Goal: Information Seeking & Learning: Learn about a topic

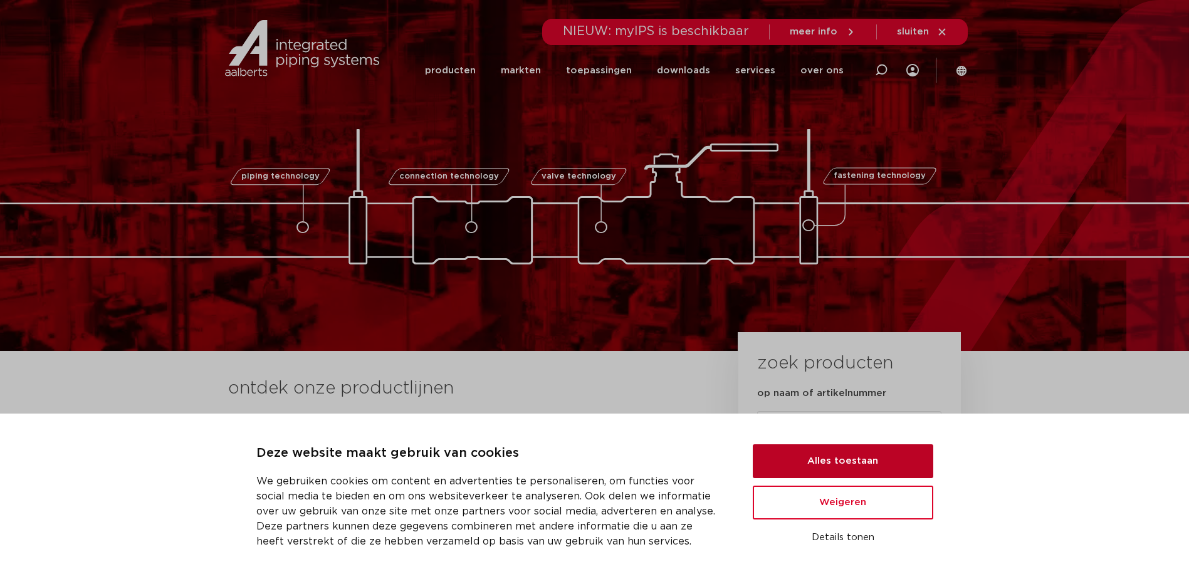
click at [892, 454] on button "Alles toestaan" at bounding box center [842, 461] width 180 height 34
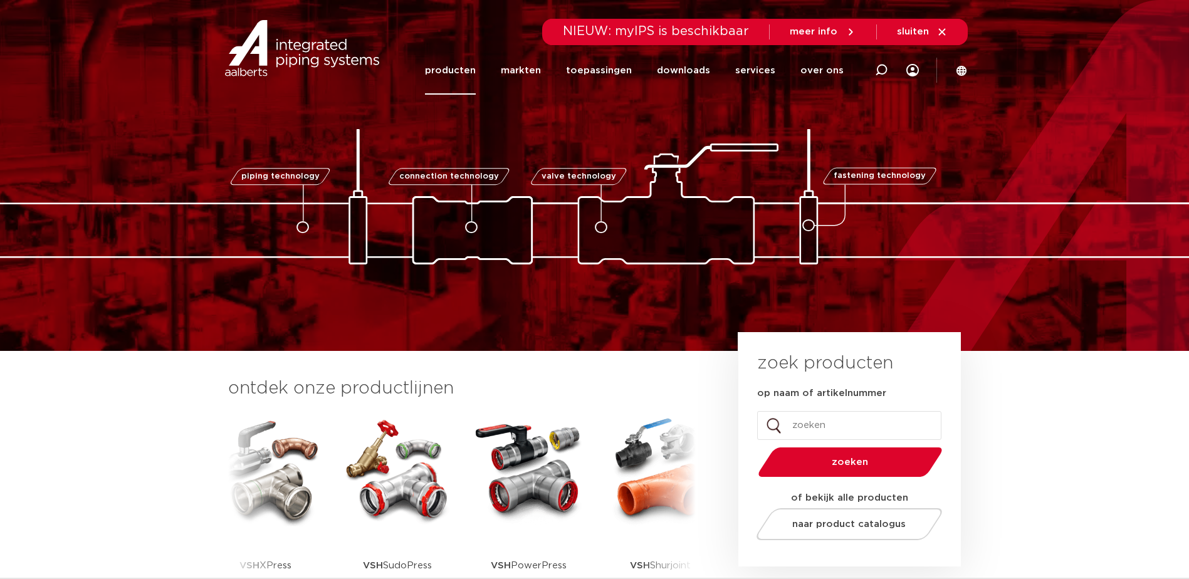
click at [461, 68] on link "producten" at bounding box center [450, 70] width 51 height 48
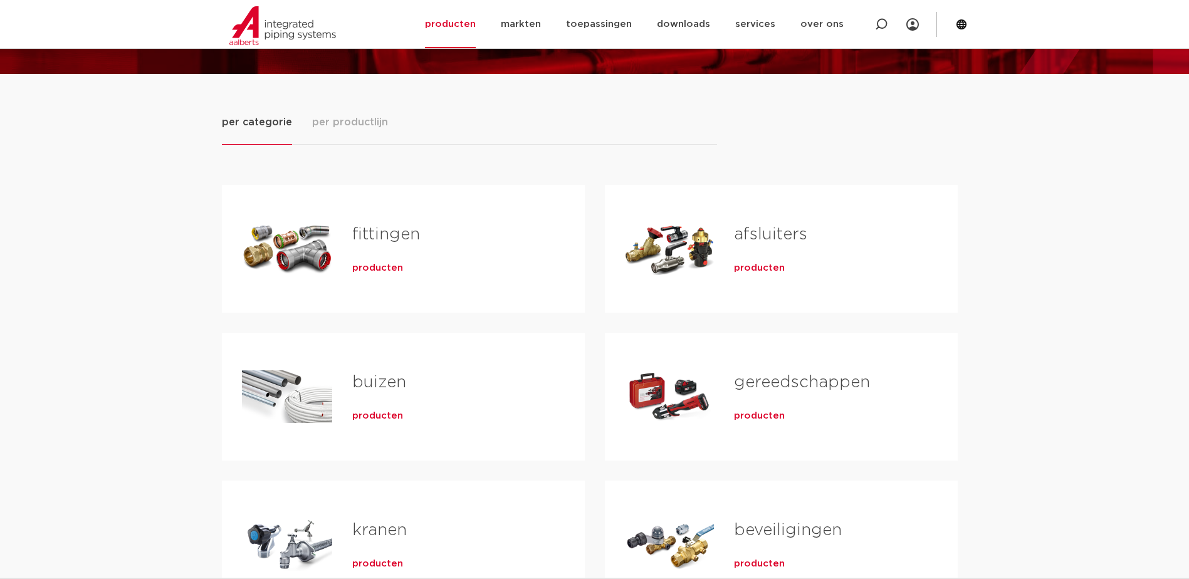
scroll to position [188, 0]
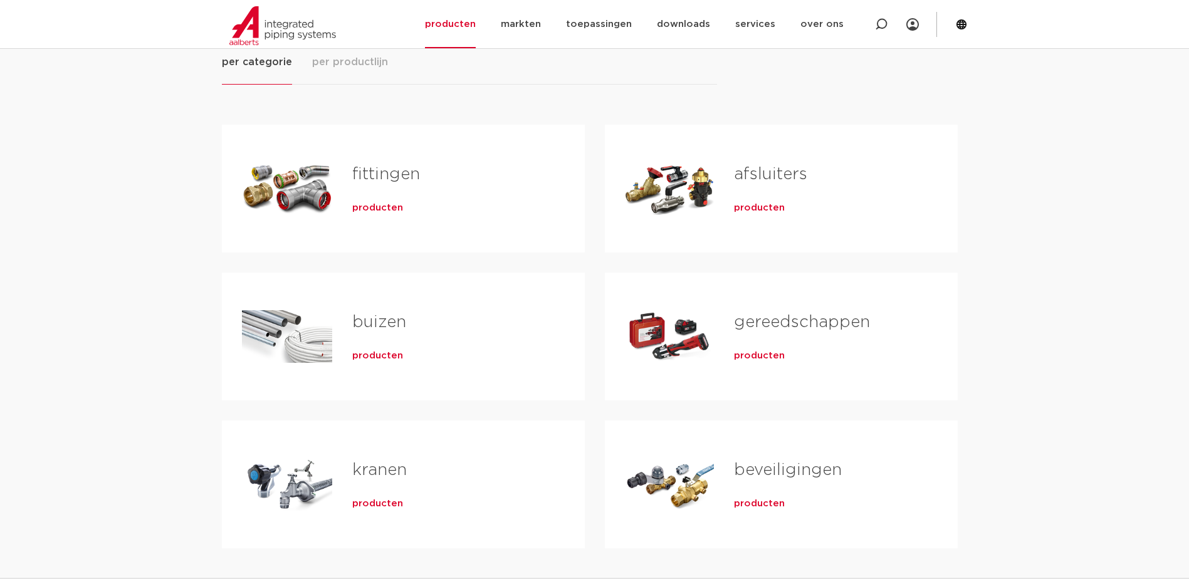
click at [371, 204] on span "producten" at bounding box center [377, 208] width 51 height 13
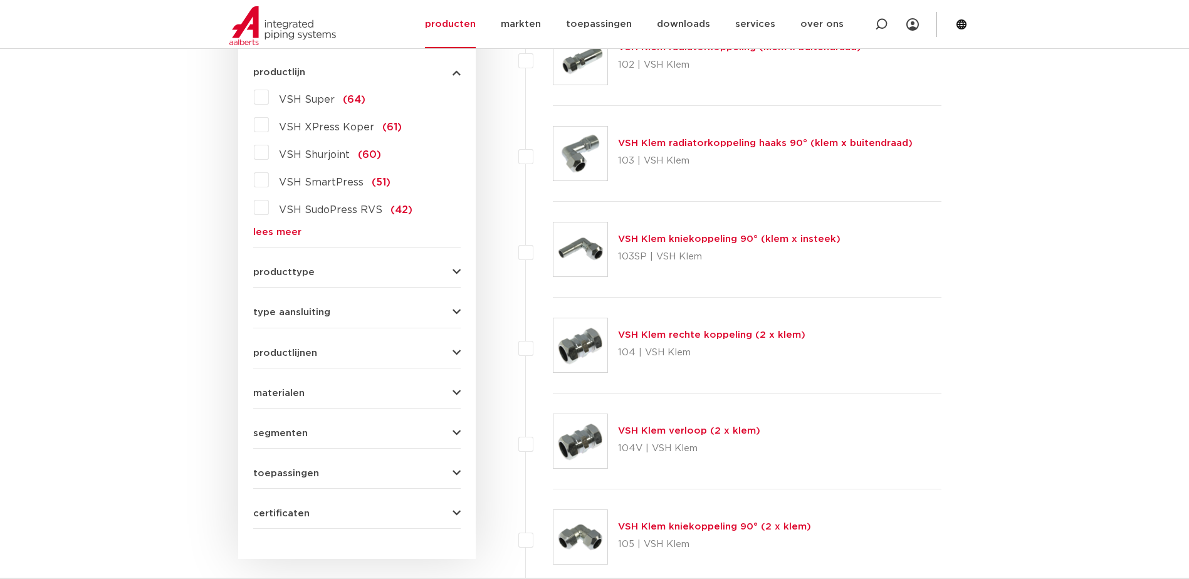
scroll to position [188, 0]
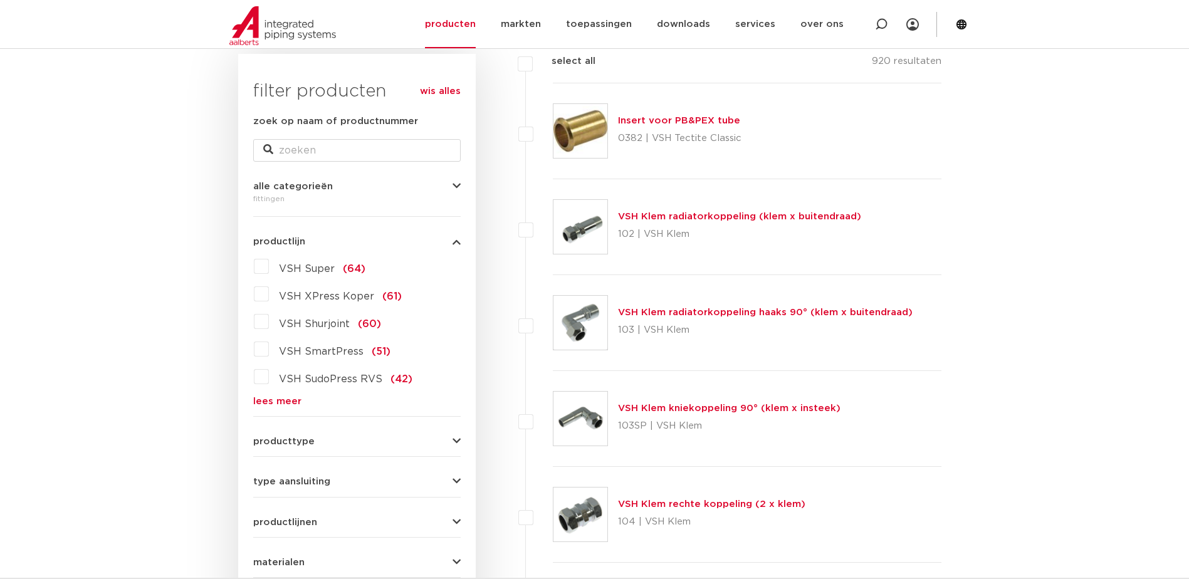
click at [310, 267] on span "VSH Super" at bounding box center [307, 269] width 56 height 10
click at [0, 0] on input "VSH Super (64)" at bounding box center [0, 0] width 0 height 0
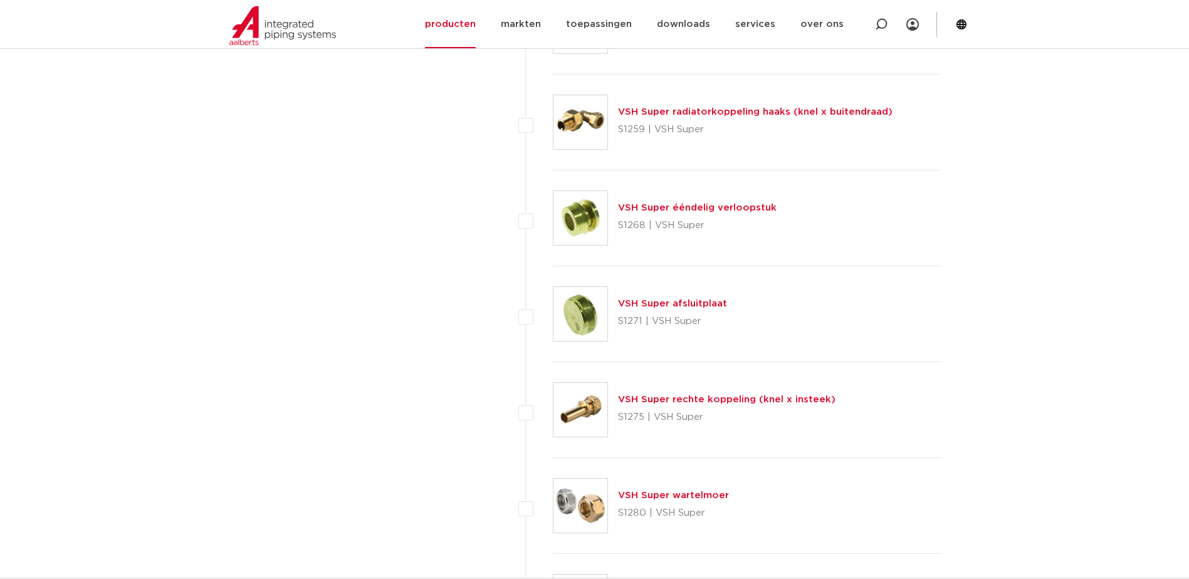
scroll to position [3947, 0]
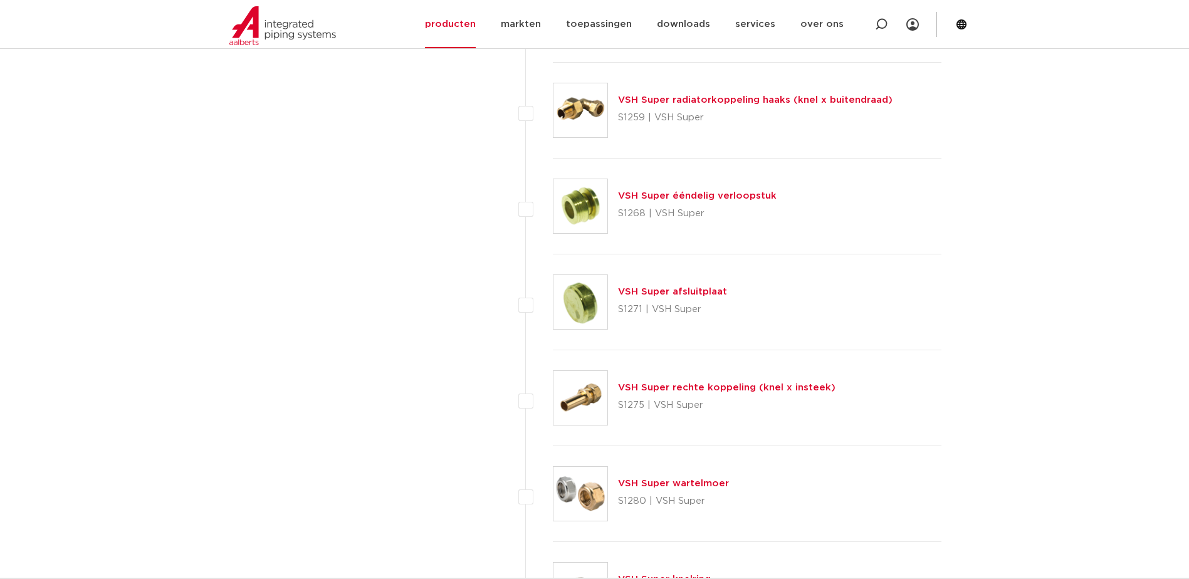
click at [685, 293] on link "VSH Super afsluitplaat" at bounding box center [672, 291] width 109 height 9
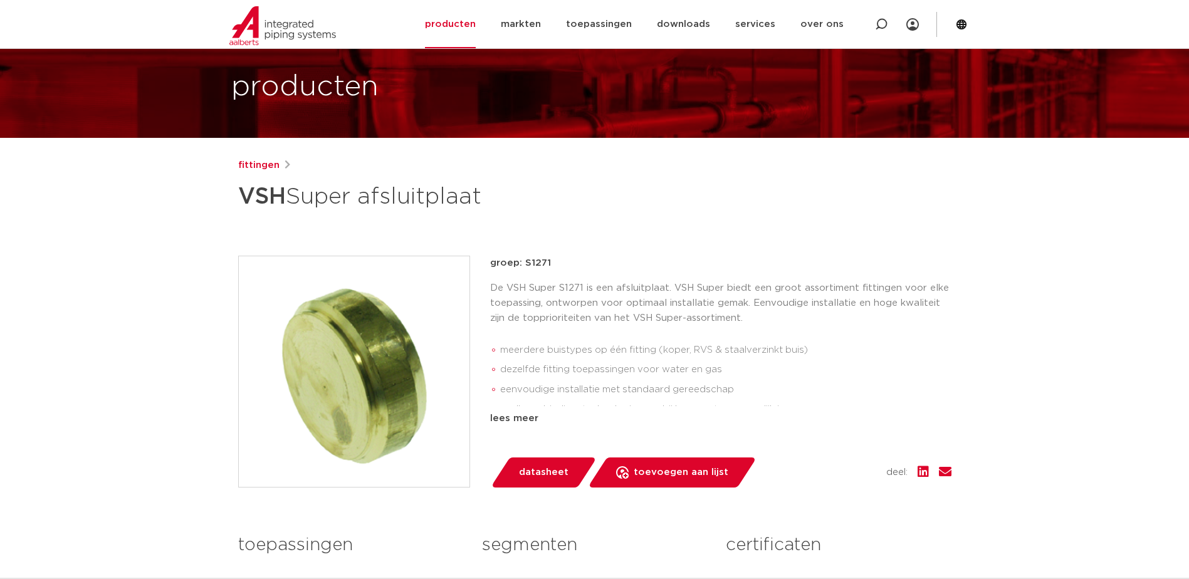
scroll to position [63, 0]
